Goal: Task Accomplishment & Management: Complete application form

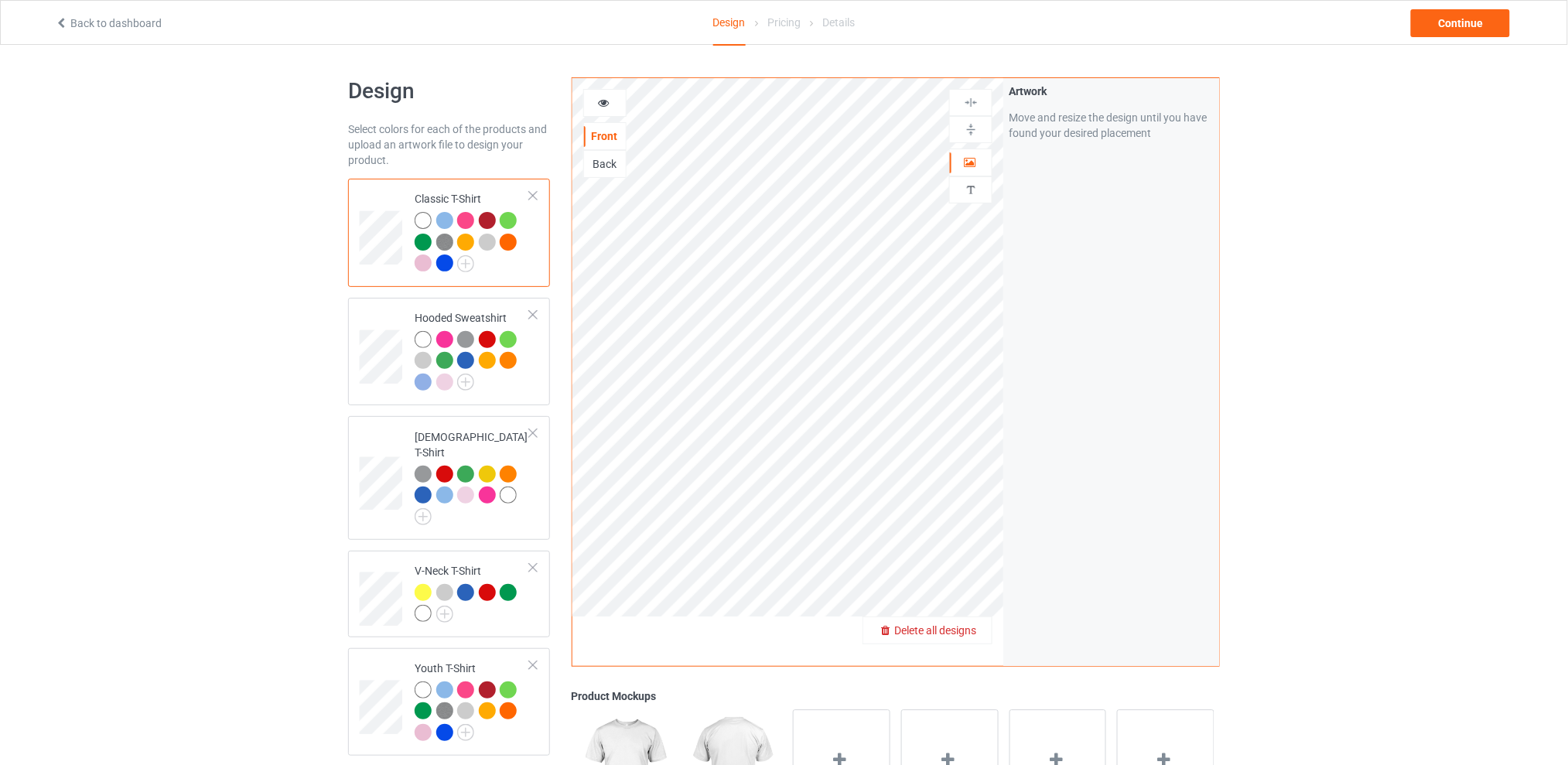
click at [966, 628] on span "Delete all designs" at bounding box center [935, 630] width 82 height 12
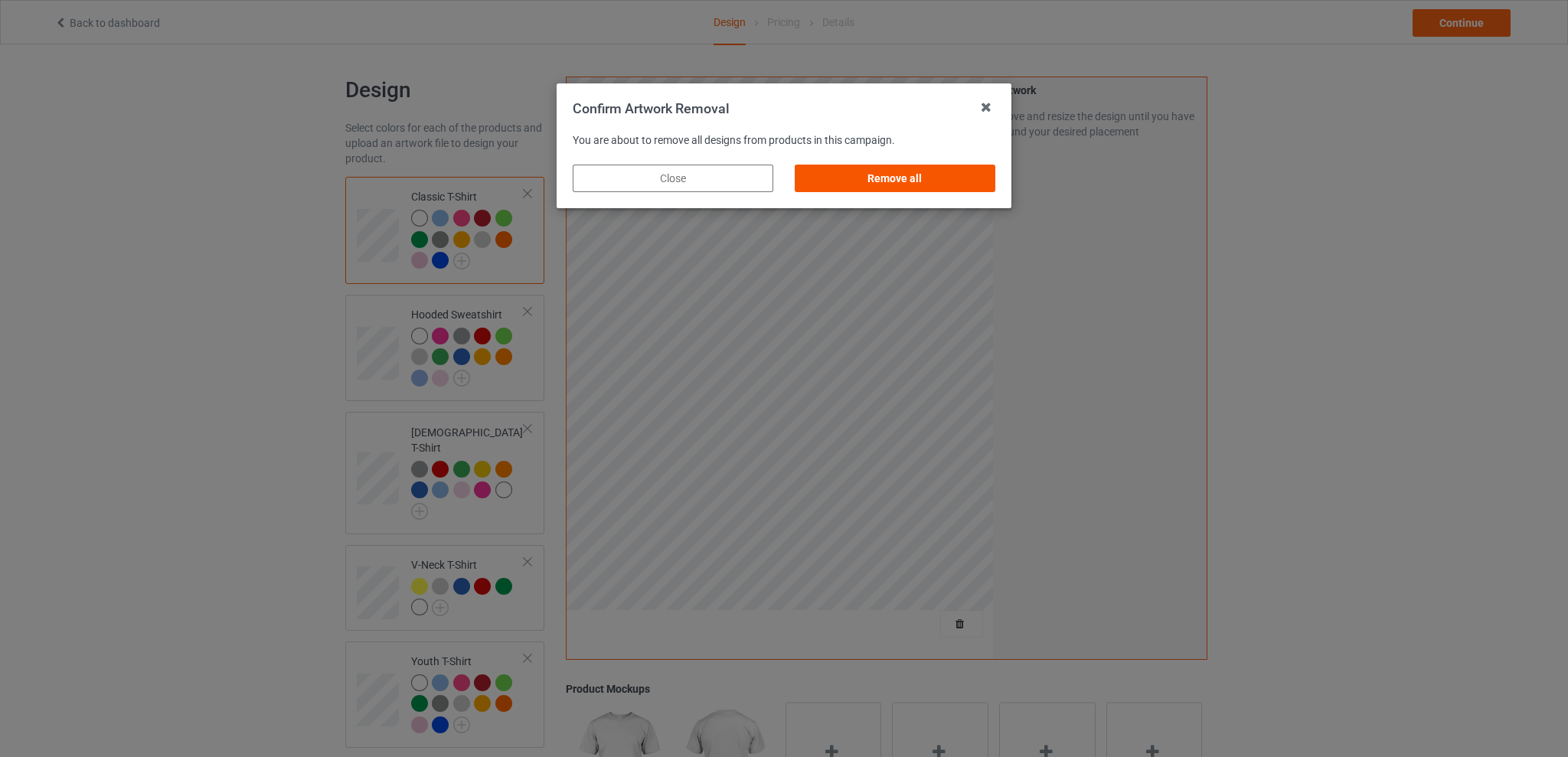
click at [890, 173] on div "Remove all" at bounding box center [895, 179] width 200 height 28
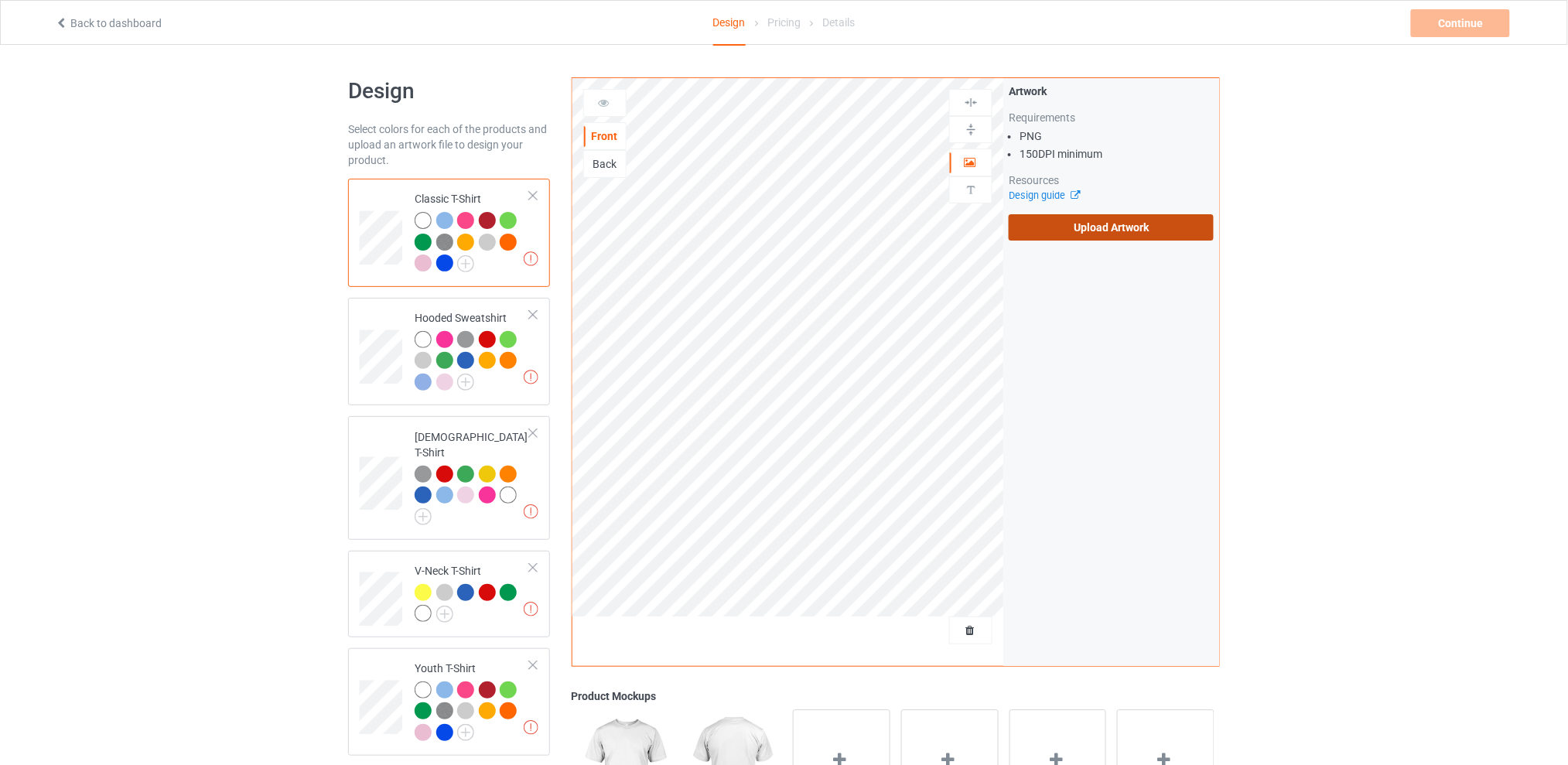
click at [1079, 215] on label "Upload Artwork" at bounding box center [1110, 227] width 204 height 26
click at [0, 0] on input "Upload Artwork" at bounding box center [0, 0] width 0 height 0
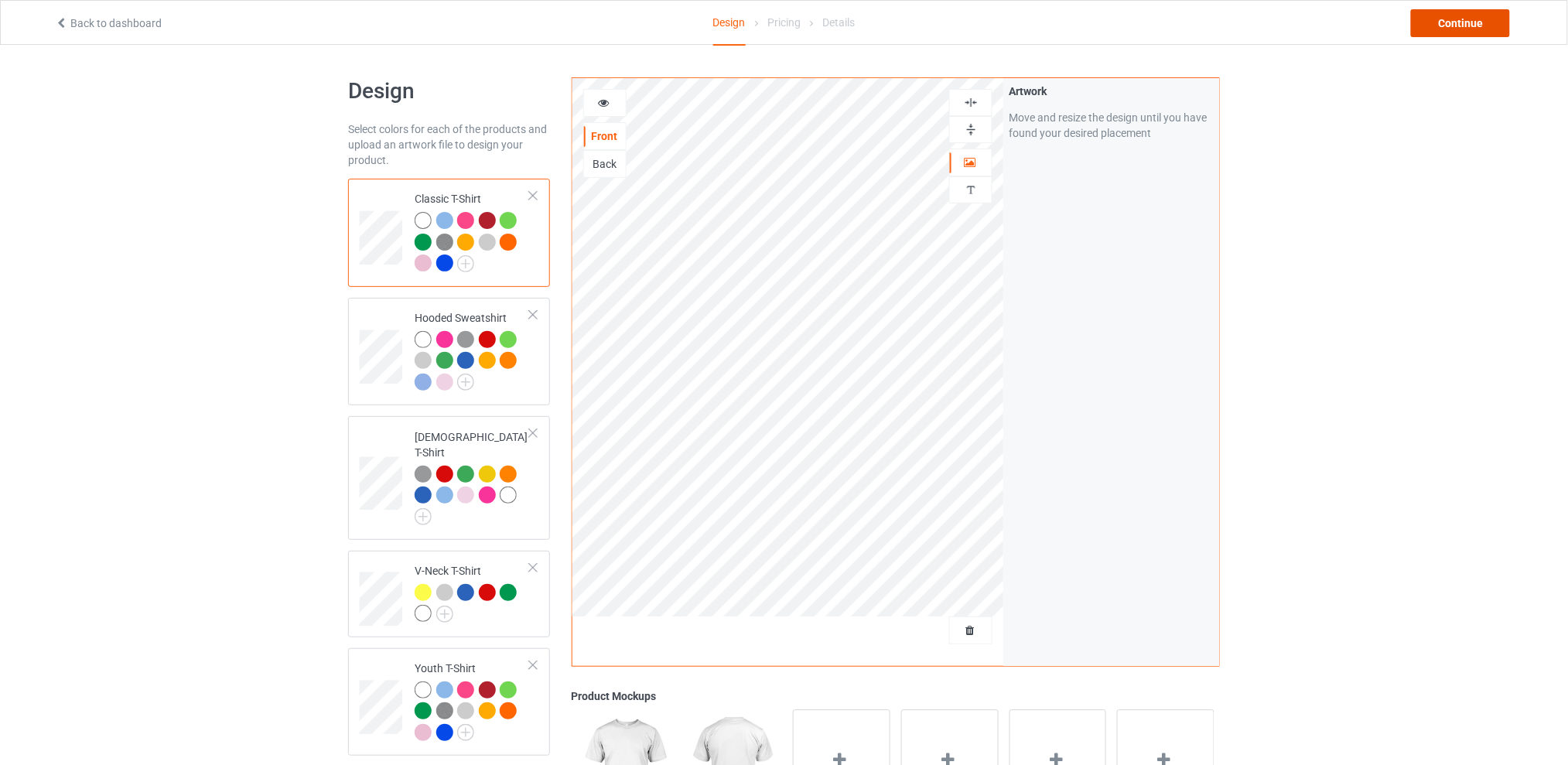
click at [1447, 9] on div "Continue" at bounding box center [1459, 23] width 99 height 28
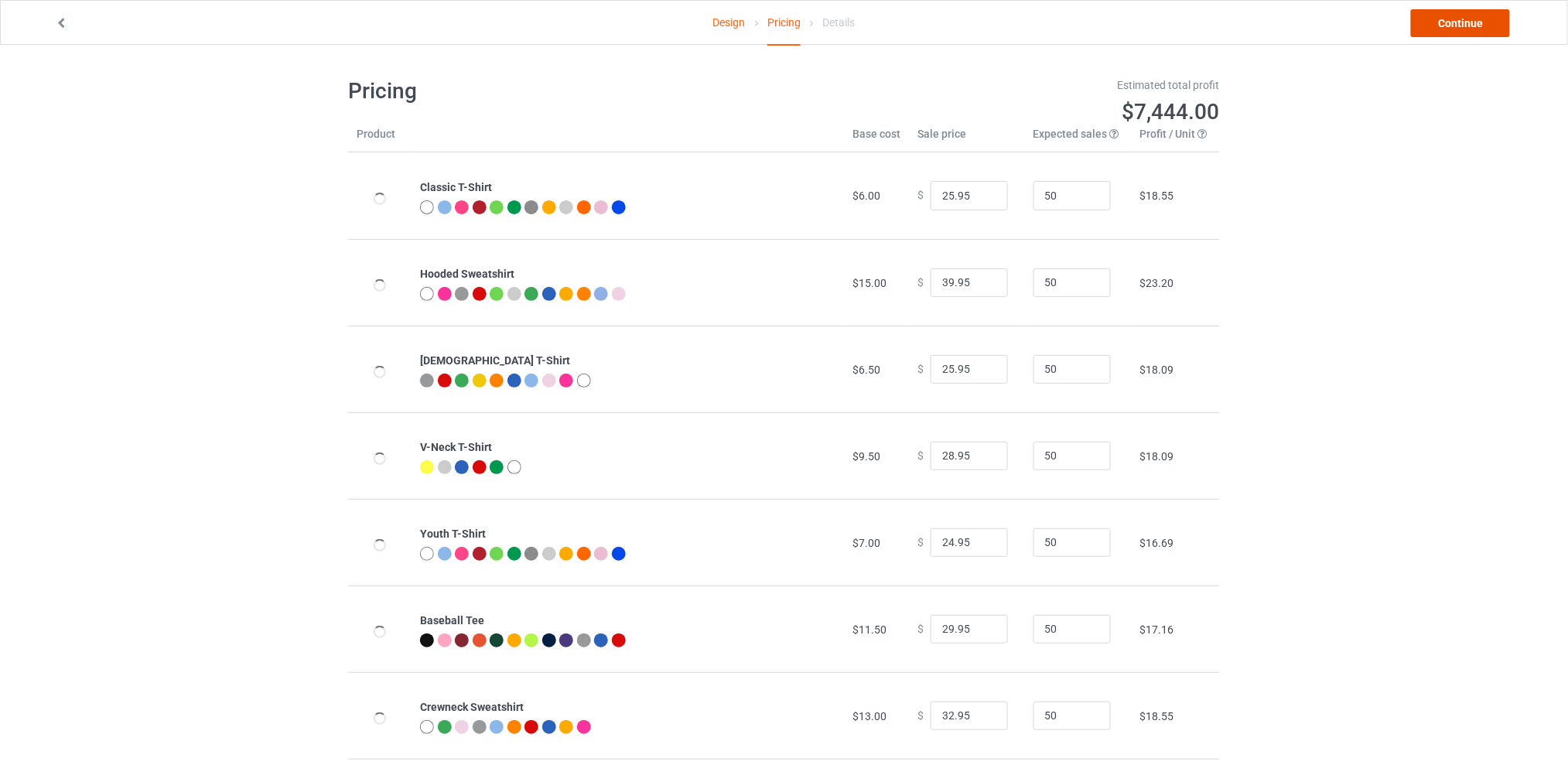
click at [1439, 22] on link "Continue" at bounding box center [1459, 23] width 99 height 28
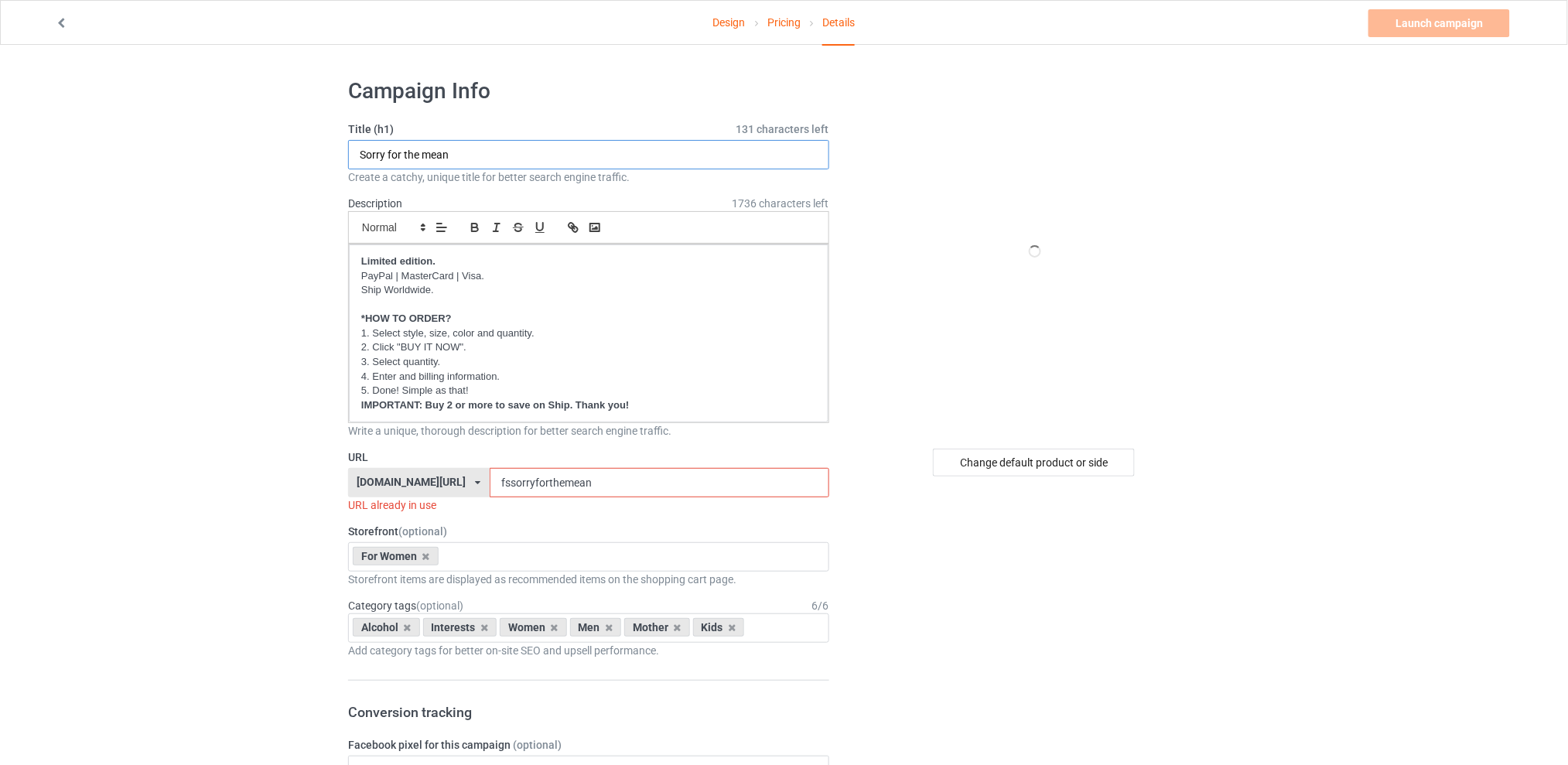
drag, startPoint x: 496, startPoint y: 154, endPoint x: 260, endPoint y: 154, distance: 236.0
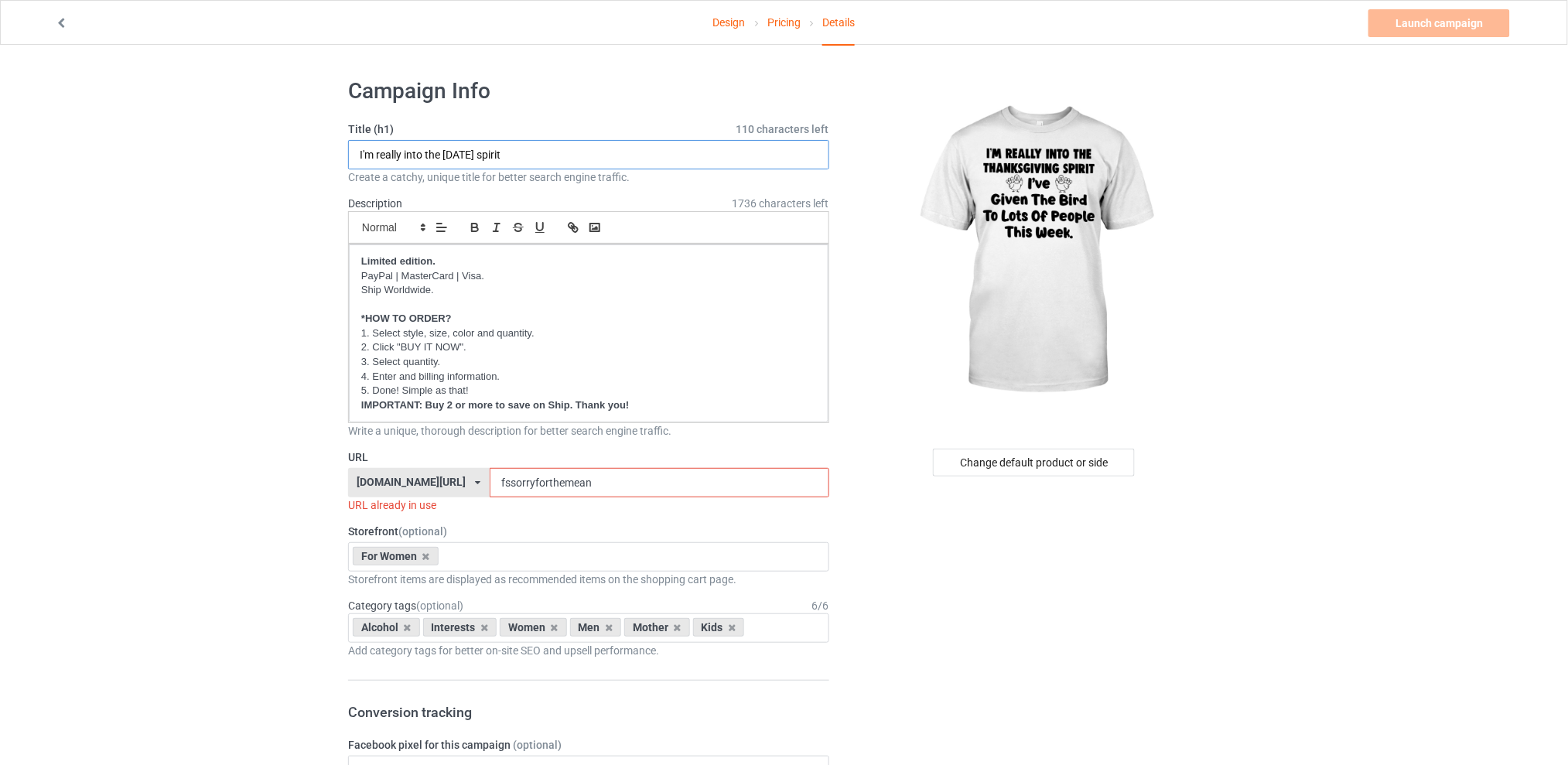
type input "I'm really into the [DATE] spirit"
drag, startPoint x: 628, startPoint y: 479, endPoint x: 449, endPoint y: 487, distance: 179.2
click at [449, 487] on div "[DOMAIN_NAME][URL] [DOMAIN_NAME][URL] [DOMAIN_NAME][URL] [DOMAIN_NAME][URL] 5d7…" at bounding box center [588, 482] width 481 height 29
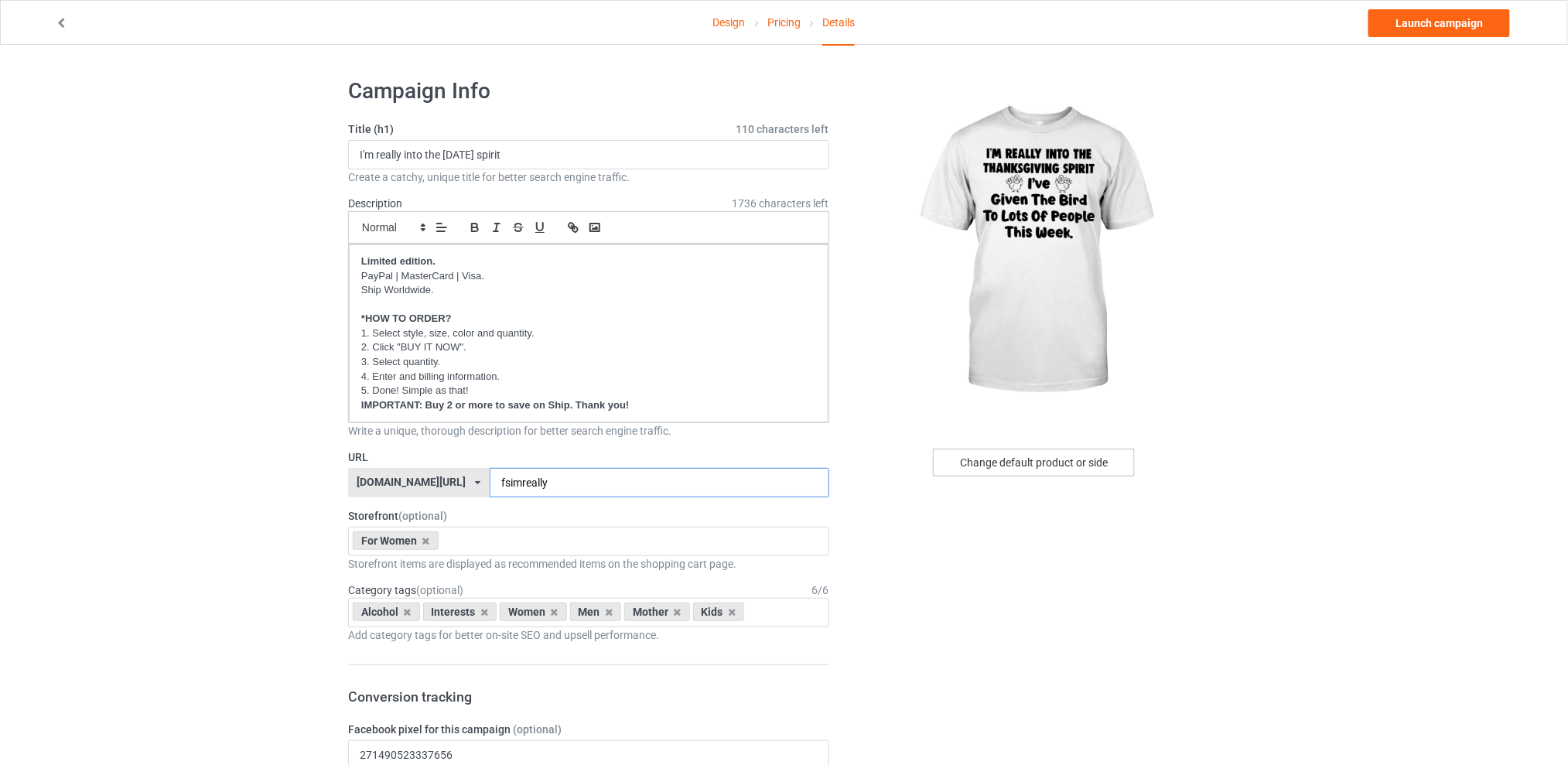
type input "fsimreally"
click at [998, 461] on div "Change default product or side" at bounding box center [1033, 463] width 201 height 28
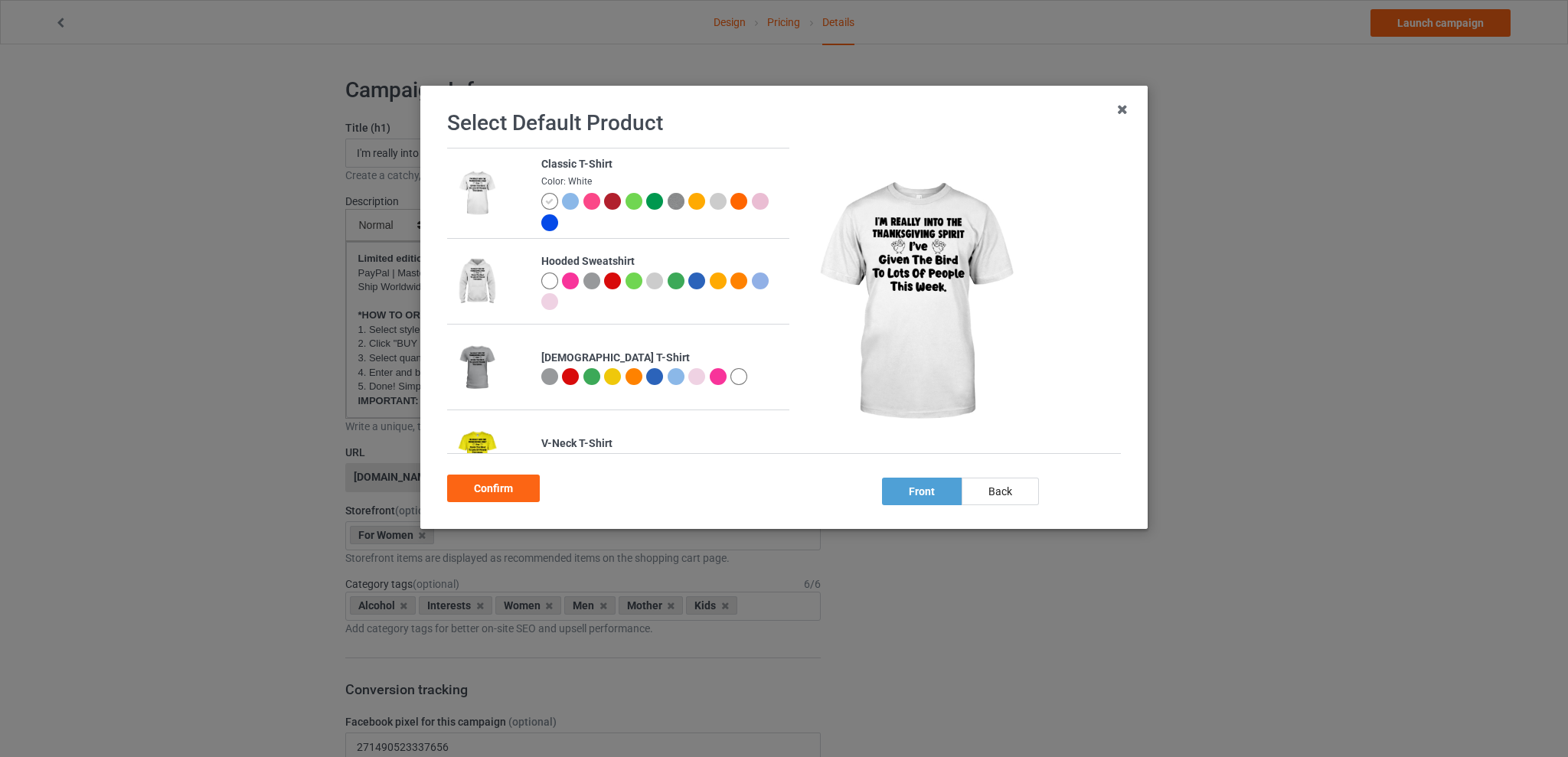
click at [688, 202] on div at bounding box center [696, 200] width 17 height 17
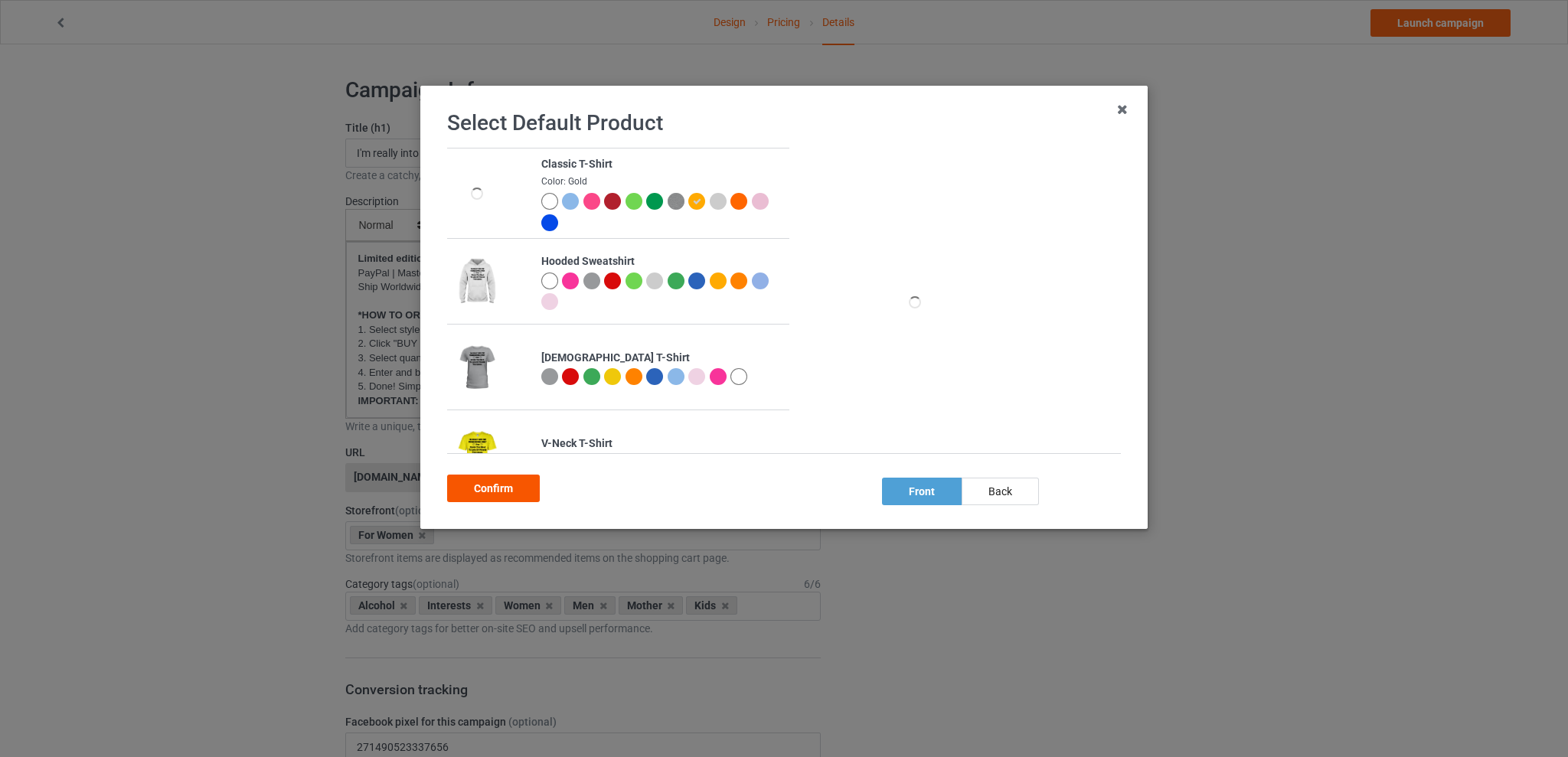
click at [509, 485] on div "Confirm" at bounding box center [494, 489] width 93 height 28
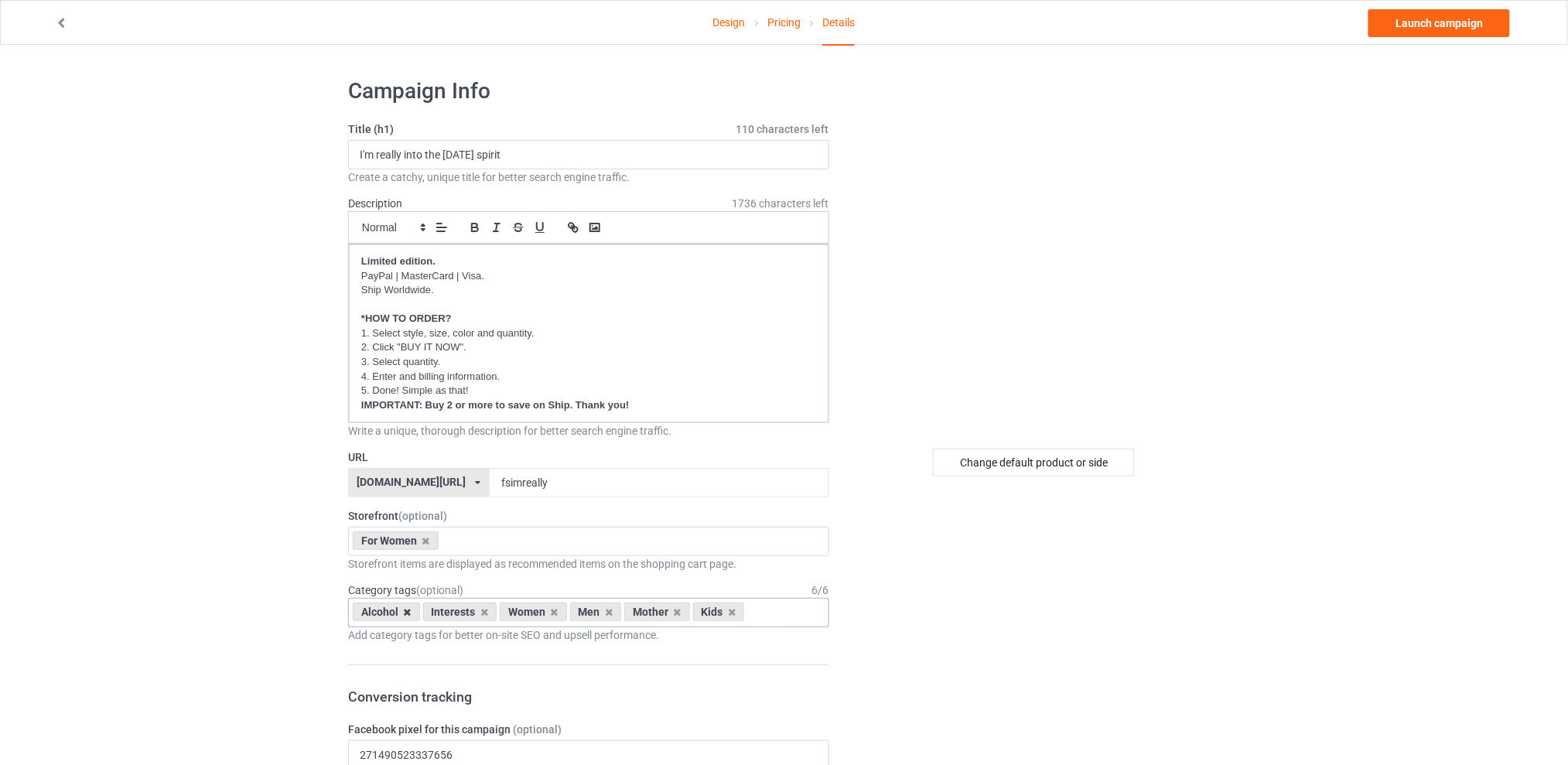
click at [405, 612] on icon at bounding box center [408, 612] width 8 height 10
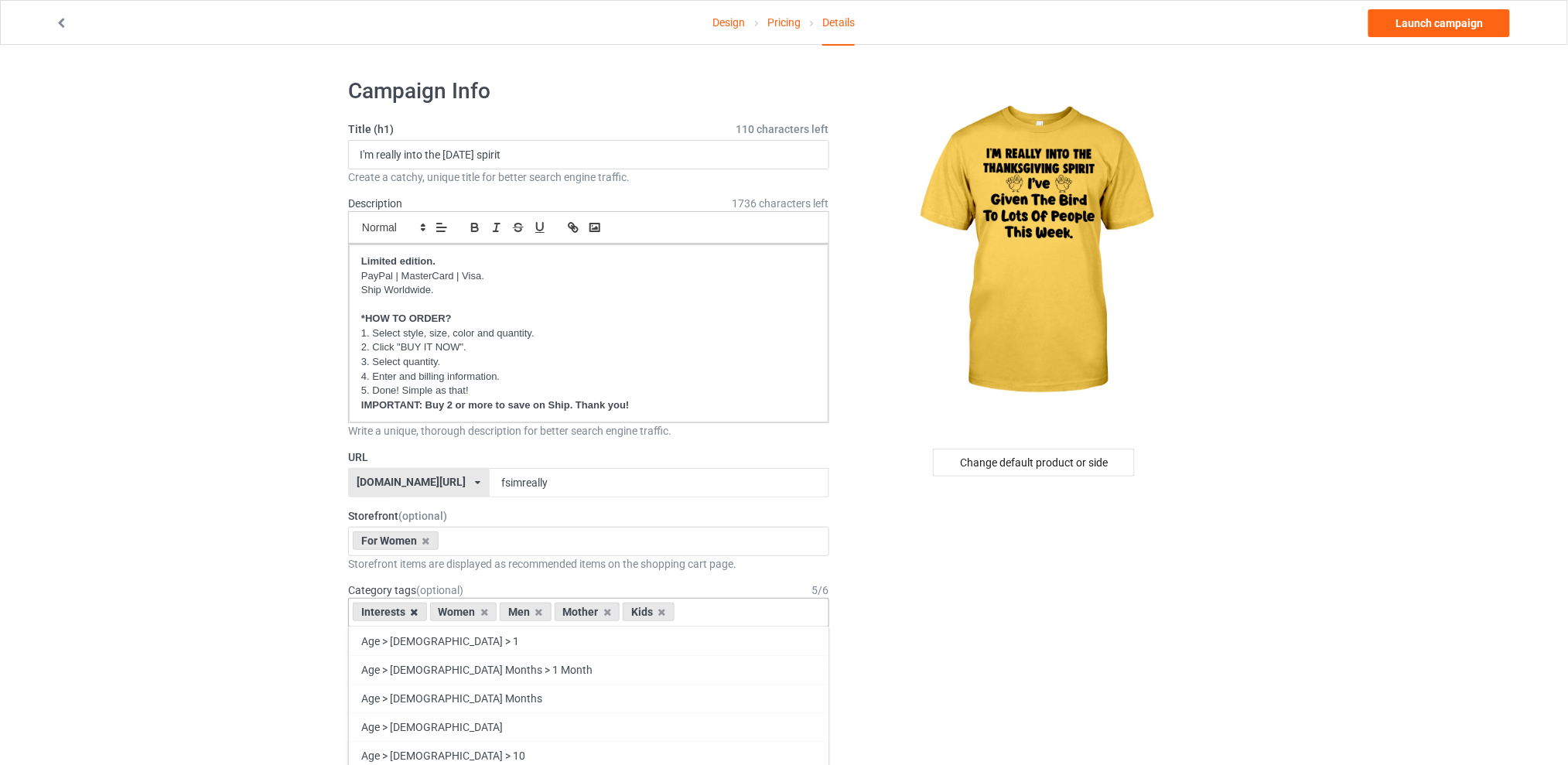
click at [413, 612] on icon at bounding box center [415, 612] width 8 height 10
click at [464, 613] on icon at bounding box center [462, 612] width 8 height 10
click at [477, 613] on icon at bounding box center [476, 612] width 8 height 10
click at [464, 612] on icon at bounding box center [462, 612] width 8 height 10
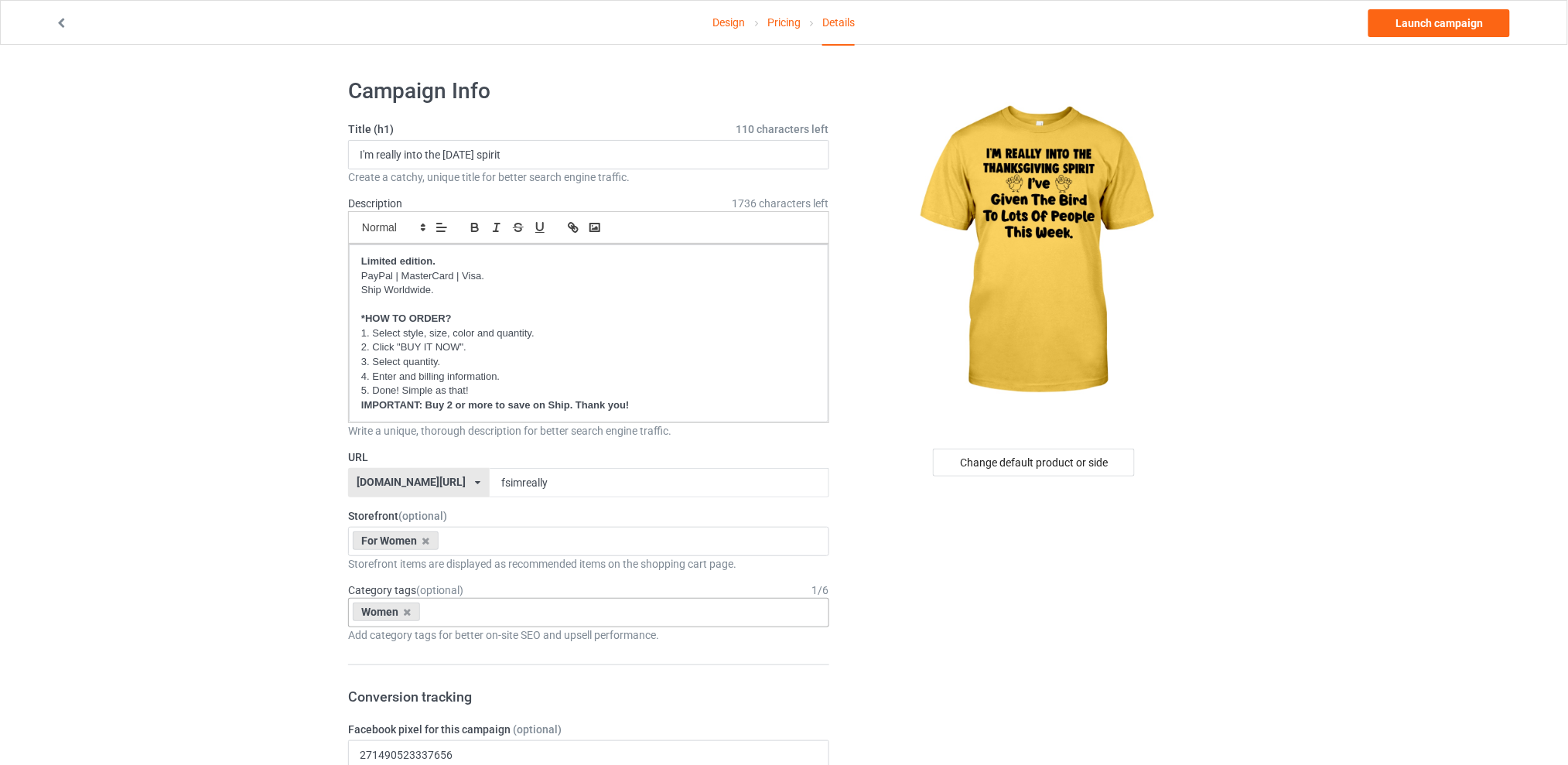
click at [554, 615] on div "Women Age > [DEMOGRAPHIC_DATA] > 1 Age > [DEMOGRAPHIC_DATA] Months > 1 Month Ag…" at bounding box center [588, 611] width 481 height 29
type input "thanks"
click at [536, 638] on div "Holidays & Events > US Holidays > [DATE][DATE]" at bounding box center [588, 640] width 480 height 29
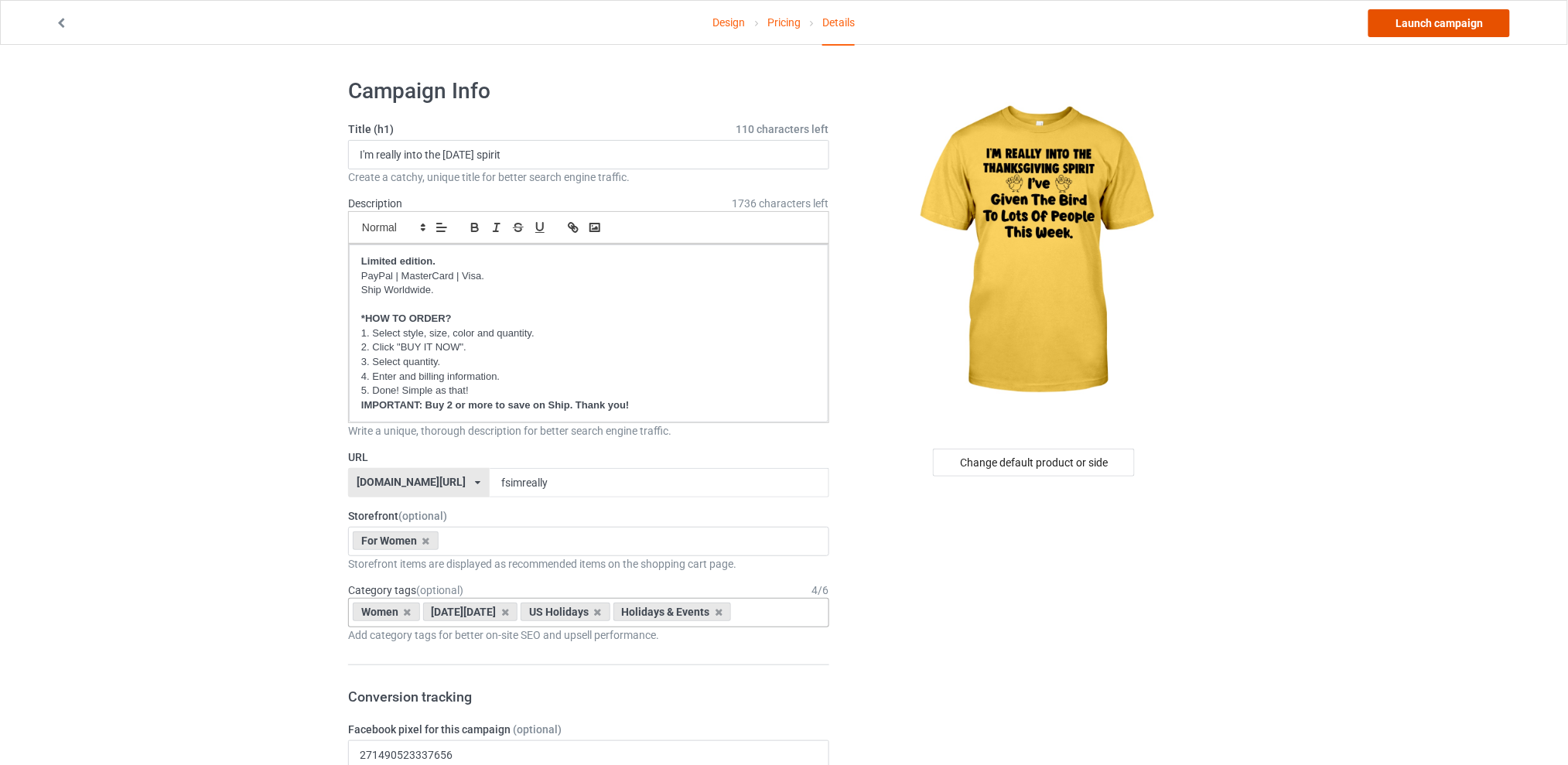
click at [1410, 19] on link "Launch campaign" at bounding box center [1439, 23] width 142 height 28
